Goal: Task Accomplishment & Management: Use online tool/utility

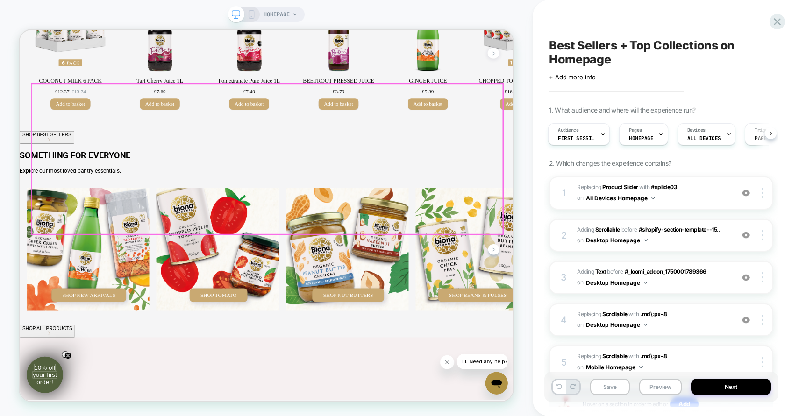
scroll to position [640, 0]
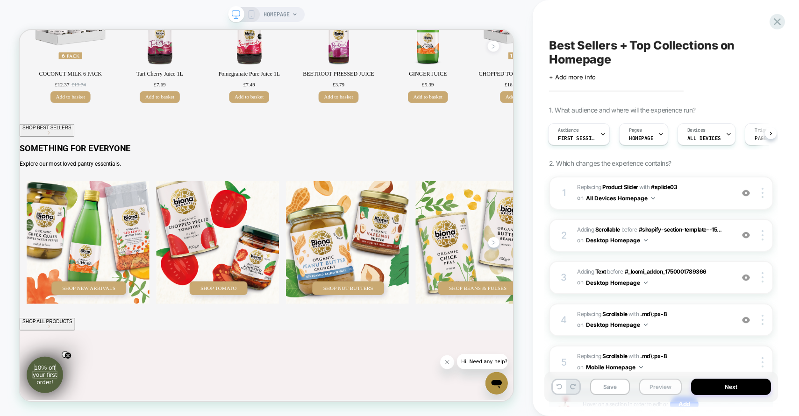
click at [651, 388] on button "Preview" at bounding box center [660, 387] width 43 height 16
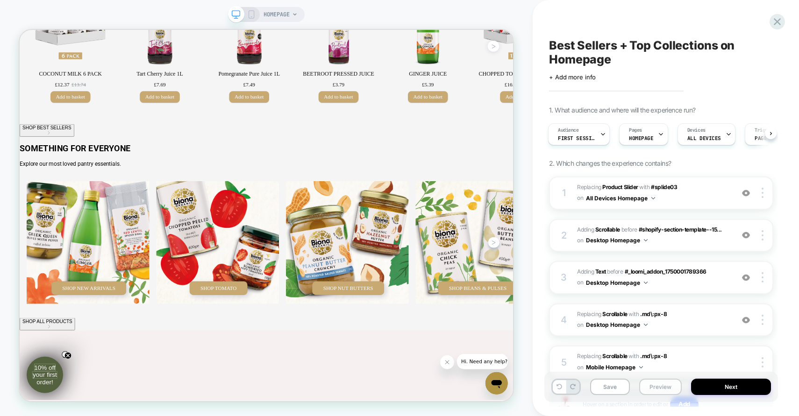
click at [664, 386] on button "Preview" at bounding box center [660, 387] width 43 height 16
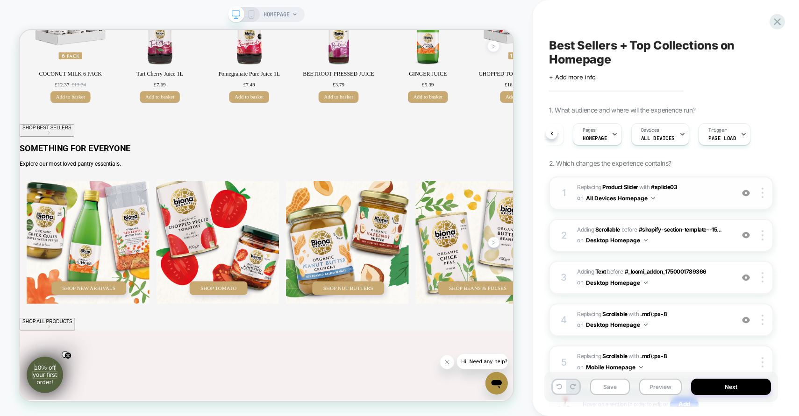
scroll to position [73, 0]
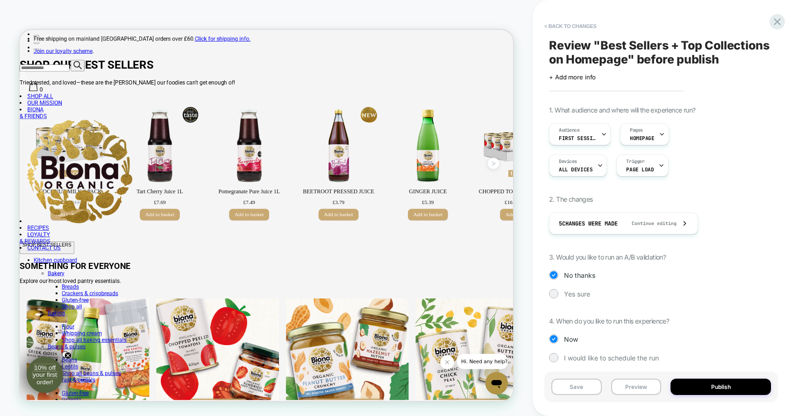
scroll to position [640, 0]
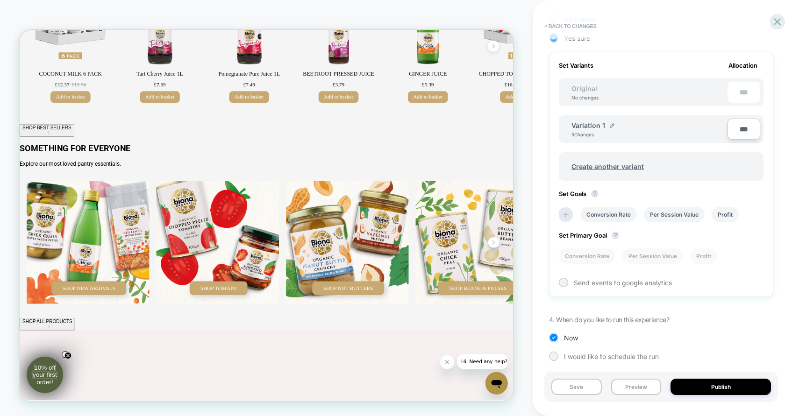
scroll to position [262, 0]
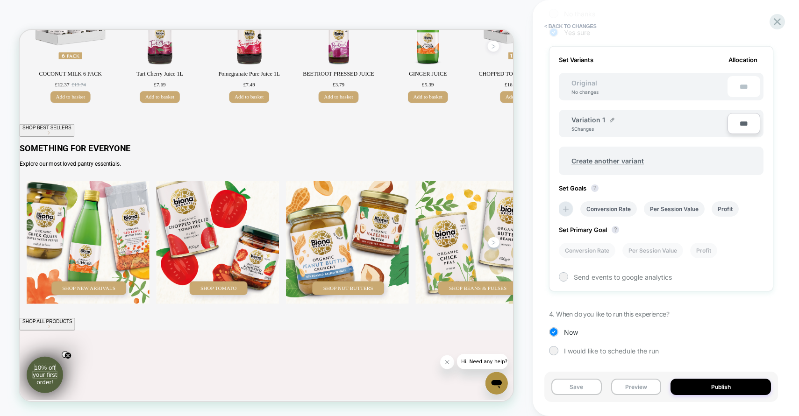
type input "**"
type input "***"
type input "**"
type input "****"
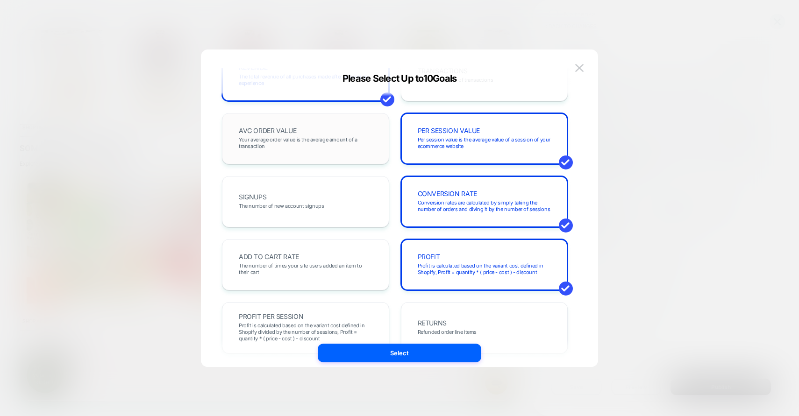
scroll to position [87, 0]
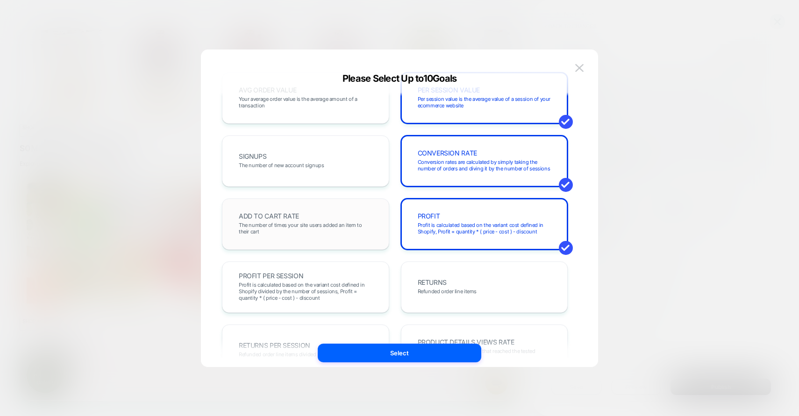
click at [343, 215] on div "ADD TO CART RATE The number of times your site users added an item to their cart" at bounding box center [306, 224] width 148 height 32
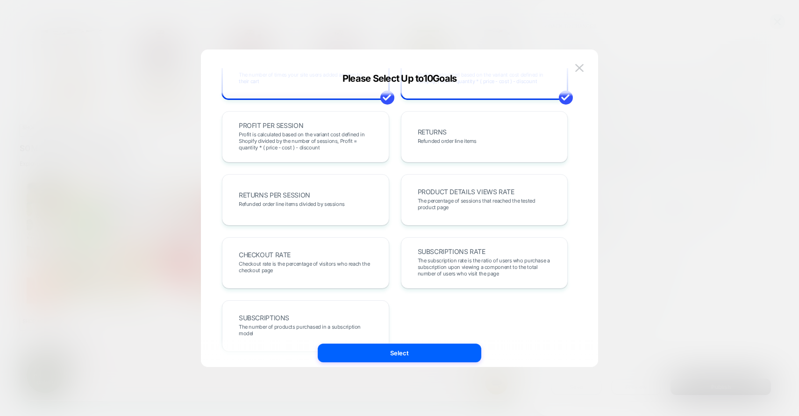
scroll to position [249, 0]
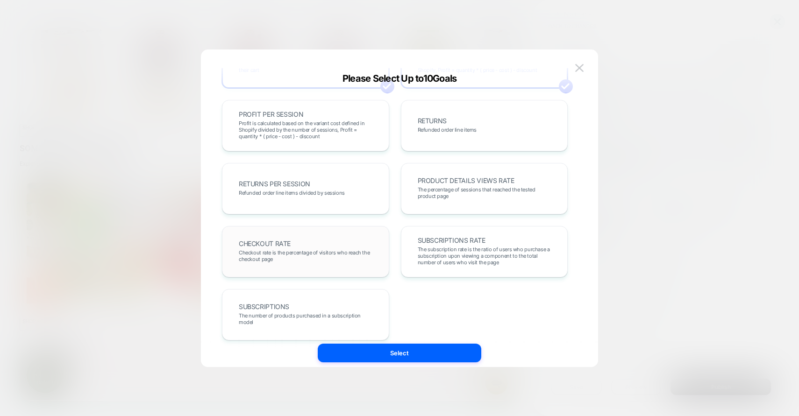
click at [320, 251] on span "Checkout rate is the percentage of visitors who reach the checkout page" at bounding box center [306, 256] width 134 height 13
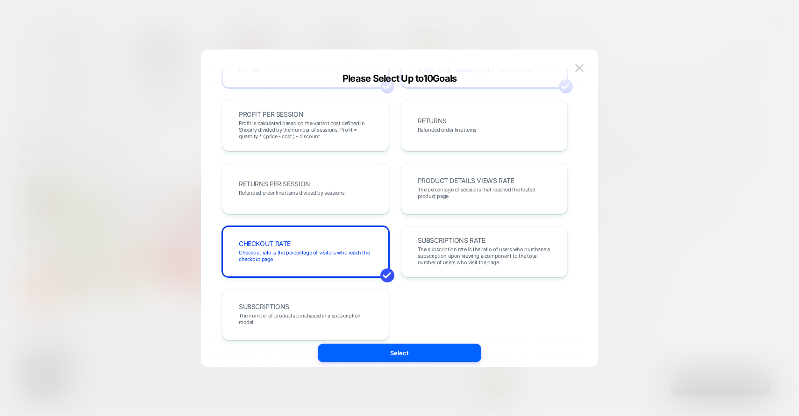
click at [387, 343] on div "REVENUE The total revenue of all purchases made after viewing an experience TRA…" at bounding box center [394, 213] width 369 height 290
click at [387, 351] on button "Select" at bounding box center [400, 353] width 164 height 19
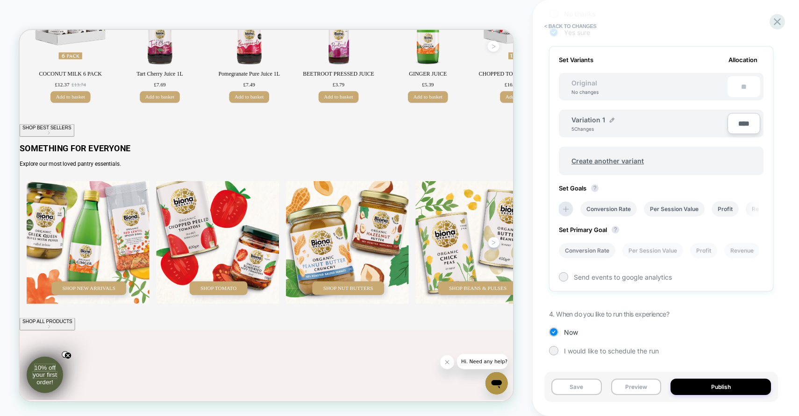
click at [597, 253] on li "Conversion Rate" at bounding box center [587, 250] width 57 height 15
click at [718, 390] on button "Publish" at bounding box center [721, 387] width 100 height 16
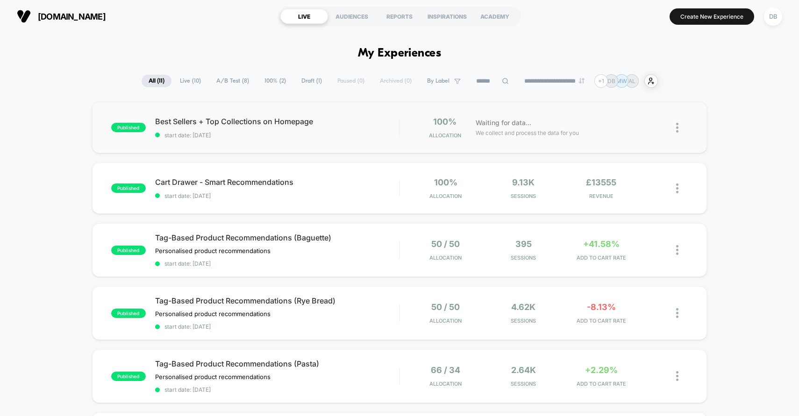
click at [315, 144] on div "published Best Sellers + Top Collections on Homepage start date: [DATE] 100% Al…" at bounding box center [400, 127] width 616 height 51
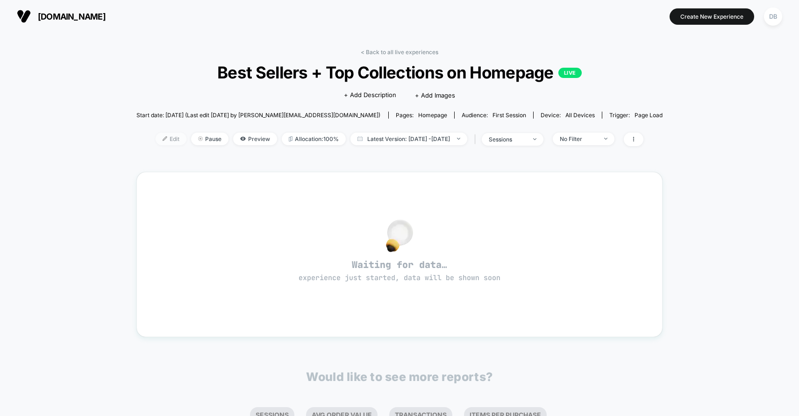
click at [161, 140] on span "Edit" at bounding box center [171, 139] width 31 height 13
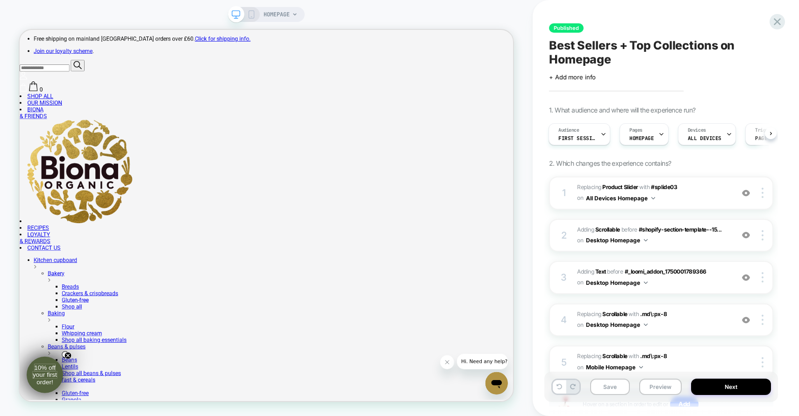
click at [736, 388] on button "Next" at bounding box center [731, 387] width 80 height 16
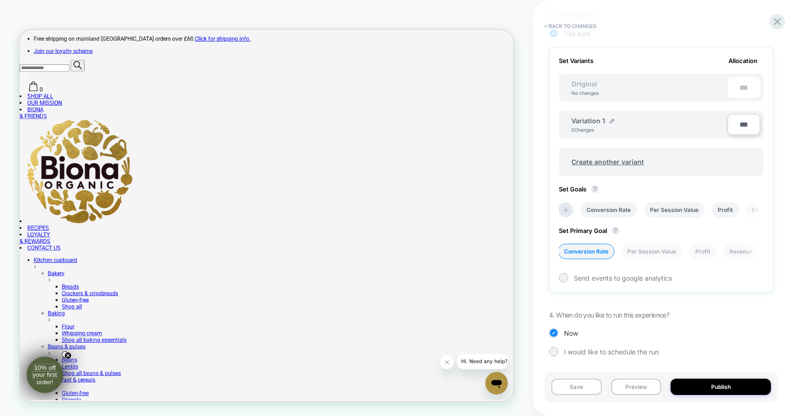
scroll to position [262, 0]
click at [611, 120] on img at bounding box center [612, 120] width 5 height 5
drag, startPoint x: 616, startPoint y: 124, endPoint x: 566, endPoint y: 121, distance: 50.1
type input "**********"
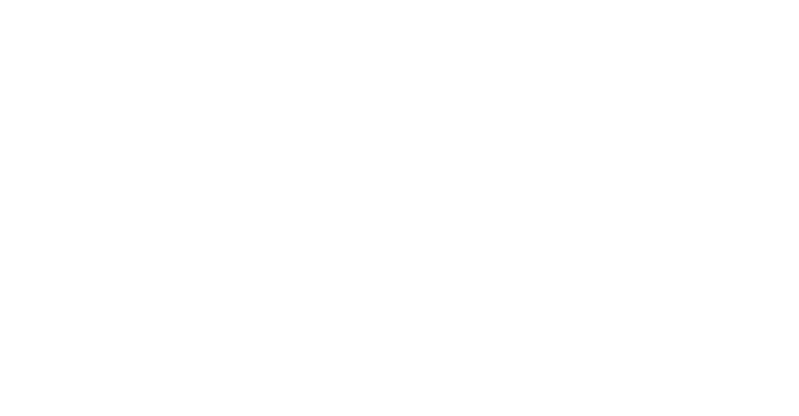
click at [347, 4] on html "Navigated to [DOMAIN_NAME] | No-code CRO for Shopify" at bounding box center [399, 2] width 799 height 4
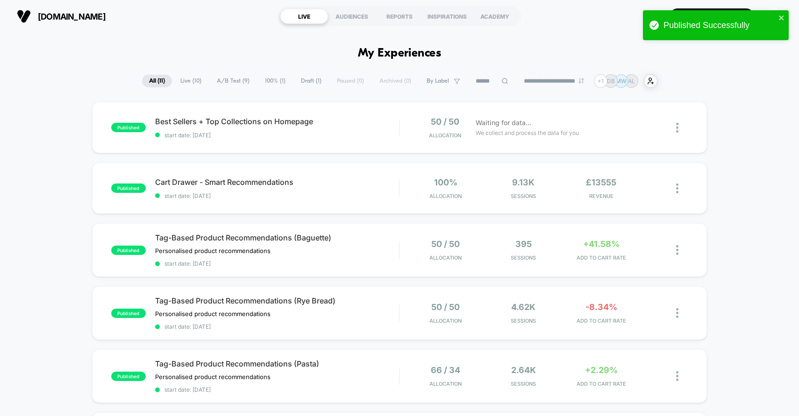
click at [230, 82] on span "A/B Test ( 9 )" at bounding box center [233, 81] width 47 height 13
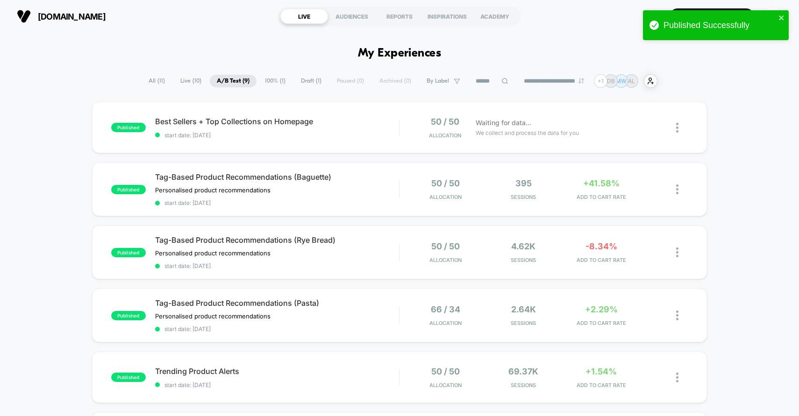
click at [153, 75] on span "All ( 11 )" at bounding box center [157, 81] width 30 height 13
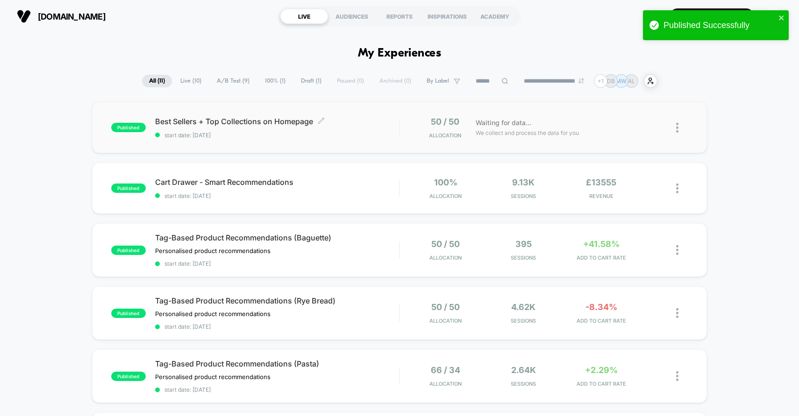
click at [315, 135] on span "start date: 27/08/2025" at bounding box center [277, 135] width 244 height 7
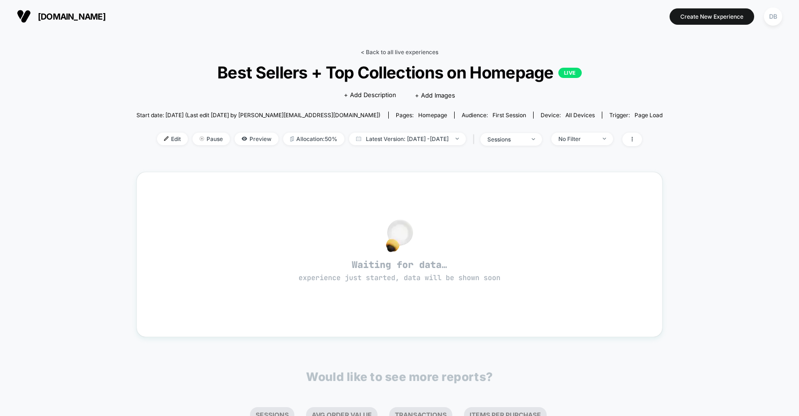
click at [375, 50] on link "< Back to all live experiences" at bounding box center [400, 52] width 78 height 7
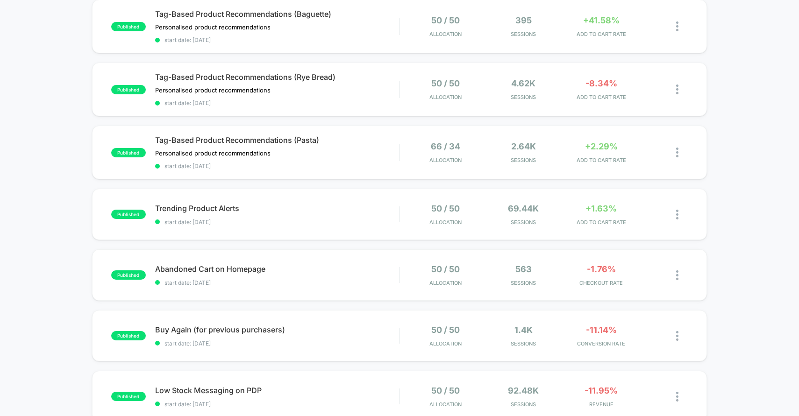
scroll to position [356, 0]
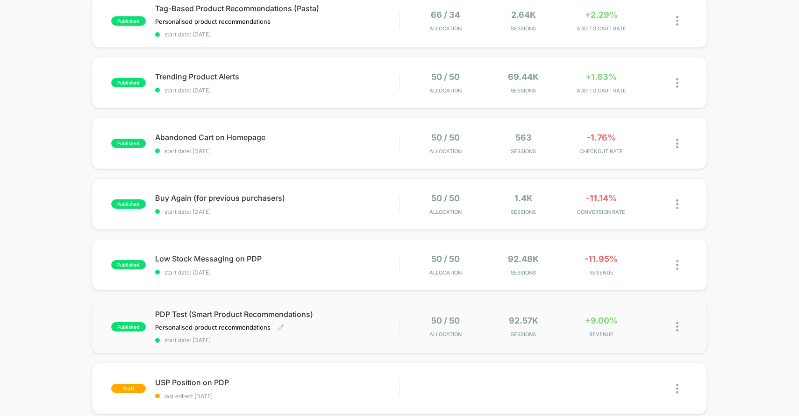
click at [350, 328] on div "PDP Test (Smart Product Recommendations) Personalised product recommendations﻿ …" at bounding box center [277, 327] width 244 height 34
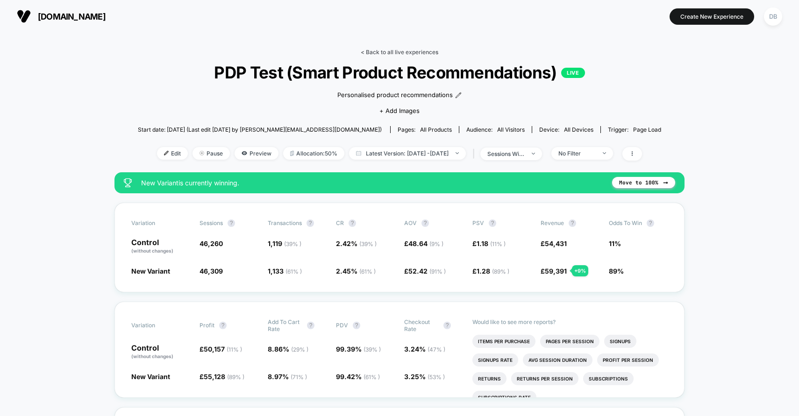
click at [364, 51] on link "< Back to all live experiences" at bounding box center [400, 52] width 78 height 7
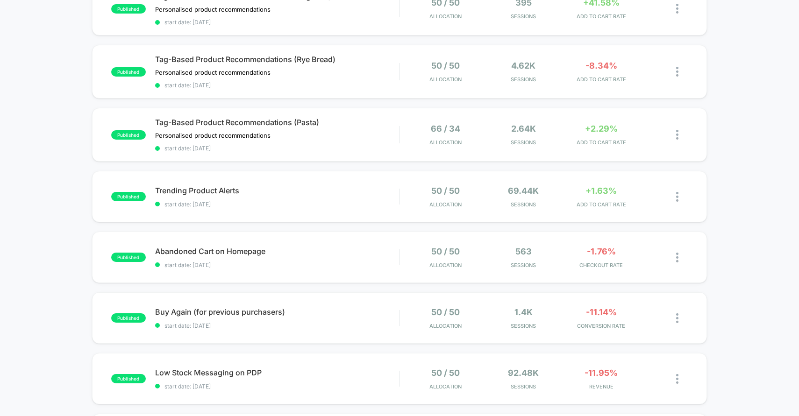
scroll to position [240, 0]
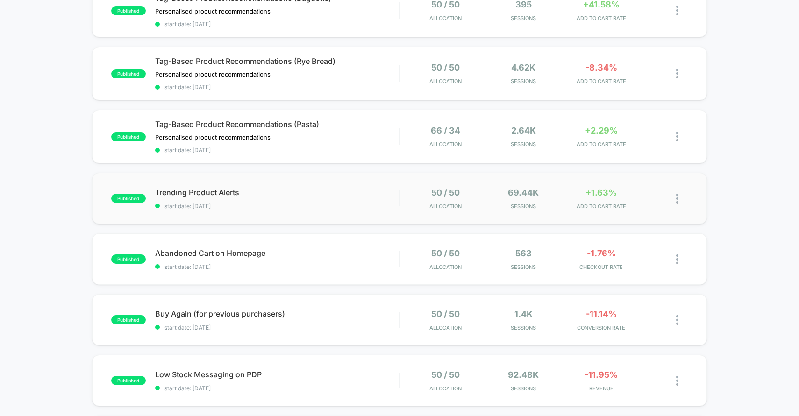
click at [340, 207] on span "start date: 10/07/2025" at bounding box center [277, 206] width 244 height 7
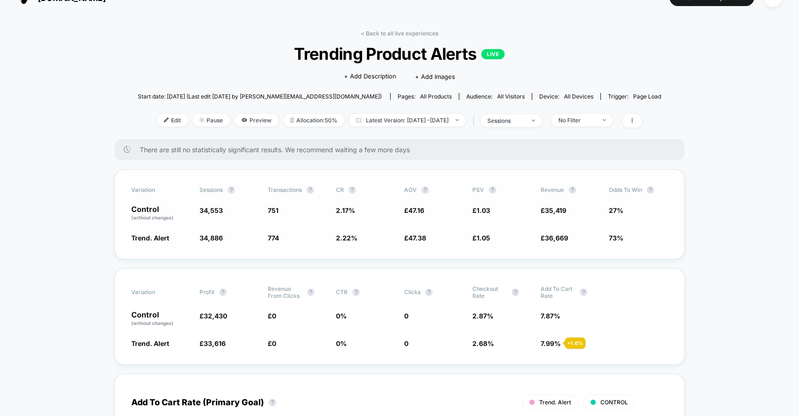
scroll to position [23, 0]
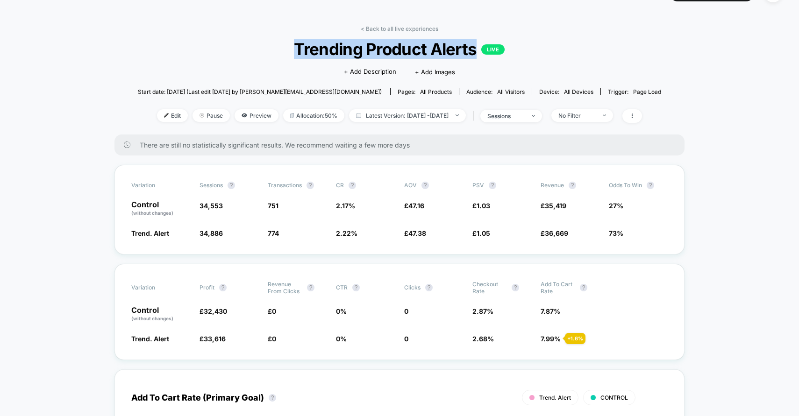
drag, startPoint x: 292, startPoint y: 46, endPoint x: 475, endPoint y: 43, distance: 183.7
click at [475, 43] on span "Trending Product Alerts LIVE" at bounding box center [399, 49] width 471 height 20
copy span "Trending Product Alerts"
